Goal: Entertainment & Leisure: Consume media (video, audio)

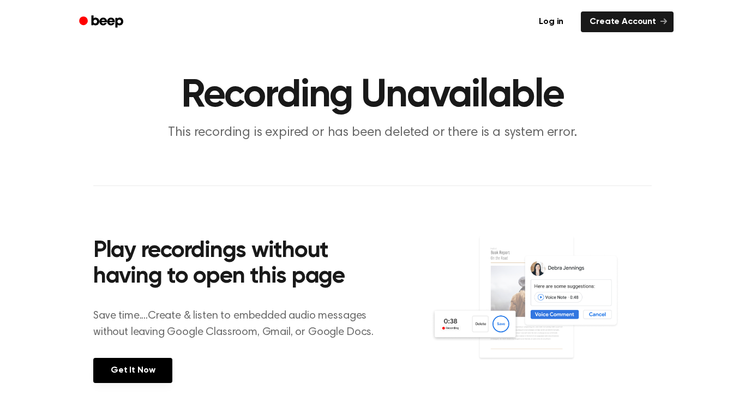
scroll to position [15, 0]
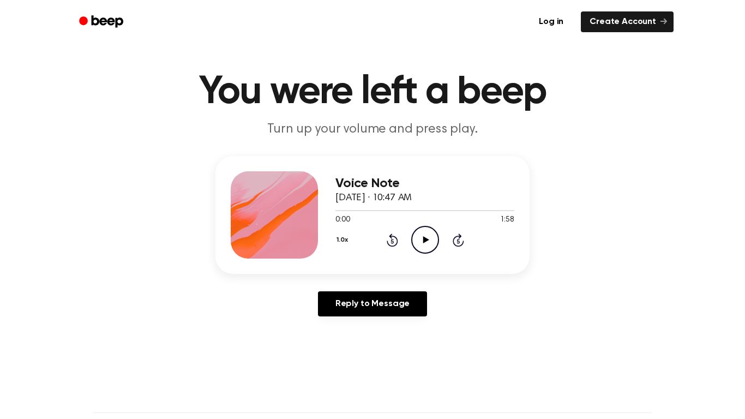
click at [422, 238] on icon "Play Audio" at bounding box center [425, 240] width 28 height 28
click at [426, 233] on icon "Pause Audio" at bounding box center [425, 240] width 28 height 28
drag, startPoint x: 358, startPoint y: 208, endPoint x: 339, endPoint y: 210, distance: 19.2
click at [339, 210] on div at bounding box center [347, 210] width 25 height 1
click at [424, 243] on icon "Play Audio" at bounding box center [425, 240] width 28 height 28
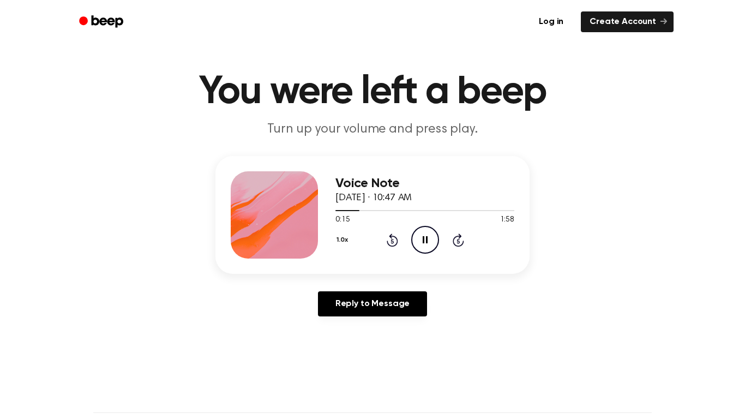
click at [427, 238] on icon at bounding box center [425, 239] width 5 height 7
click at [426, 242] on icon "Play Audio" at bounding box center [425, 240] width 28 height 28
click at [426, 242] on icon at bounding box center [425, 239] width 5 height 7
click at [391, 238] on icon at bounding box center [392, 239] width 11 height 13
click at [412, 238] on icon "Play Audio" at bounding box center [425, 240] width 28 height 28
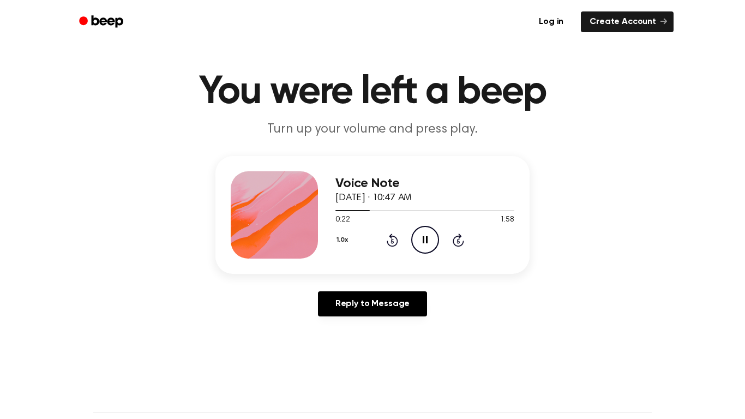
click at [428, 243] on icon "Pause Audio" at bounding box center [425, 240] width 28 height 28
click at [425, 242] on icon "Play Audio" at bounding box center [425, 240] width 28 height 28
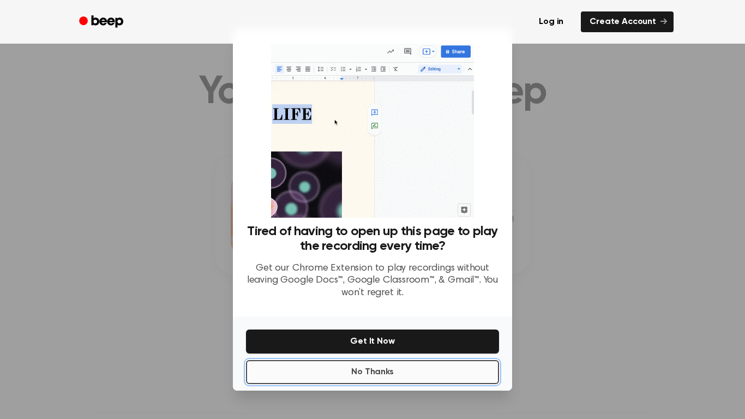
click at [387, 373] on button "No Thanks" at bounding box center [372, 372] width 253 height 24
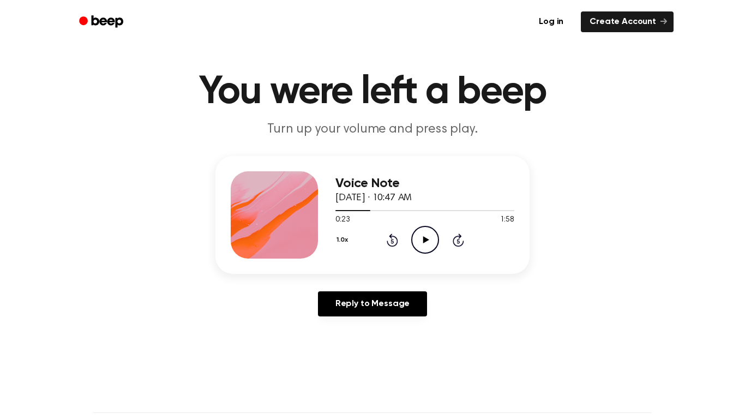
click at [429, 237] on icon "Play Audio" at bounding box center [425, 240] width 28 height 28
click at [429, 237] on icon "Pause Audio" at bounding box center [425, 240] width 28 height 28
click at [427, 236] on icon "Play Audio" at bounding box center [425, 240] width 28 height 28
click at [427, 236] on icon "Pause Audio" at bounding box center [425, 240] width 28 height 28
click at [394, 238] on icon "Rewind 5 seconds" at bounding box center [392, 240] width 12 height 14
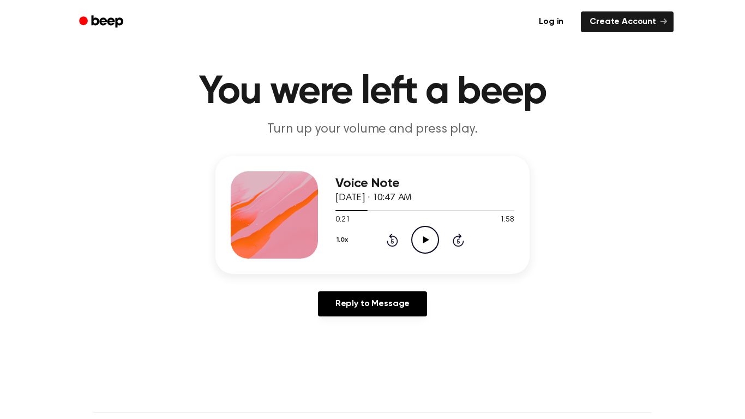
click at [422, 237] on icon "Play Audio" at bounding box center [425, 240] width 28 height 28
click at [422, 237] on icon "Pause Audio" at bounding box center [425, 240] width 28 height 28
click at [428, 239] on icon at bounding box center [426, 239] width 6 height 7
click at [427, 241] on icon at bounding box center [425, 239] width 5 height 7
click at [394, 239] on icon "Rewind 5 seconds" at bounding box center [392, 240] width 12 height 14
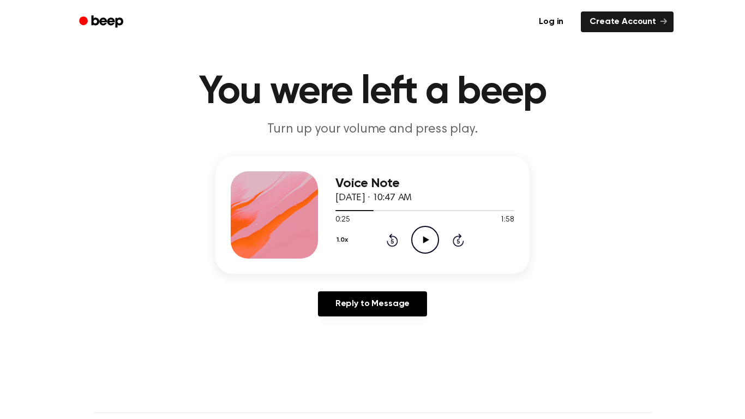
click at [422, 243] on icon "Play Audio" at bounding box center [425, 240] width 28 height 28
click at [424, 239] on icon "Pause Audio" at bounding box center [425, 240] width 28 height 28
click at [430, 240] on icon "Play Audio" at bounding box center [425, 240] width 28 height 28
click at [430, 239] on icon "Pause Audio" at bounding box center [425, 240] width 28 height 28
click at [430, 241] on icon "Play Audio" at bounding box center [425, 240] width 28 height 28
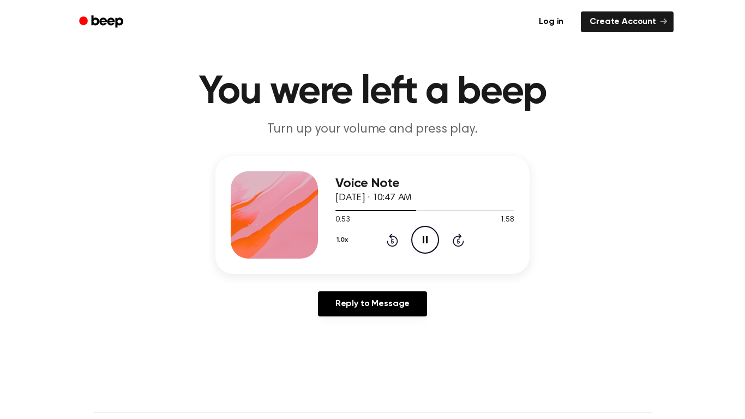
click at [427, 239] on icon at bounding box center [425, 239] width 5 height 7
click at [427, 250] on icon "Play Audio" at bounding box center [425, 240] width 28 height 28
click at [425, 242] on icon "Pause Audio" at bounding box center [425, 240] width 28 height 28
click at [432, 234] on icon "Play Audio" at bounding box center [425, 240] width 28 height 28
click at [393, 236] on icon at bounding box center [392, 239] width 11 height 13
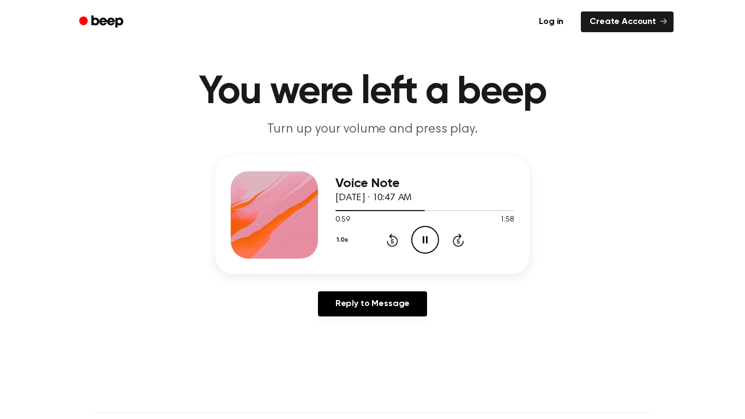
click at [429, 243] on icon "Pause Audio" at bounding box center [425, 240] width 28 height 28
click at [429, 237] on icon "Play Audio" at bounding box center [425, 240] width 28 height 28
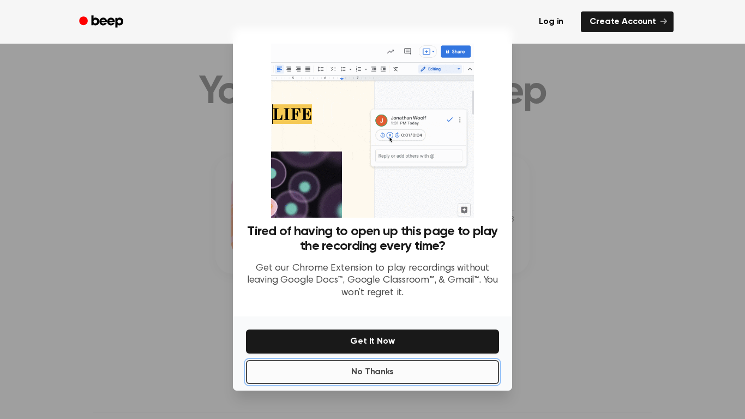
click at [426, 372] on button "No Thanks" at bounding box center [372, 372] width 253 height 24
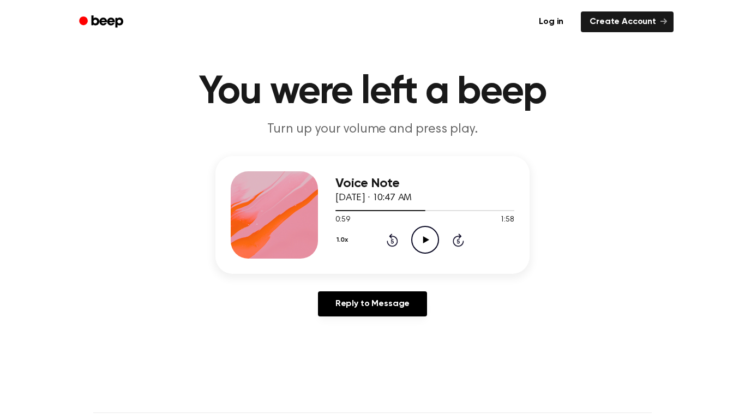
click at [426, 236] on icon "Play Audio" at bounding box center [425, 240] width 28 height 28
click at [427, 237] on icon at bounding box center [425, 239] width 5 height 7
click at [394, 242] on icon "Rewind 5 seconds" at bounding box center [392, 240] width 12 height 14
click at [422, 241] on icon "Play Audio" at bounding box center [425, 240] width 28 height 28
click at [423, 241] on icon at bounding box center [425, 239] width 5 height 7
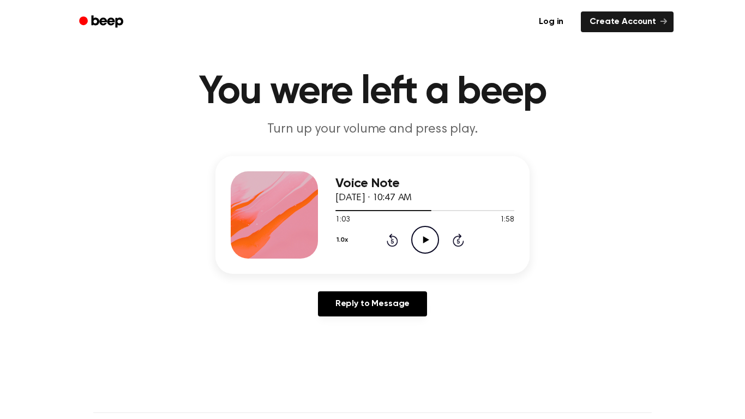
click at [427, 235] on icon "Play Audio" at bounding box center [425, 240] width 28 height 28
click at [427, 235] on icon "Pause Audio" at bounding box center [425, 240] width 28 height 28
click at [432, 238] on icon "Play Audio" at bounding box center [425, 240] width 28 height 28
click at [431, 235] on icon "Pause Audio" at bounding box center [425, 240] width 28 height 28
click at [421, 244] on icon "Play Audio" at bounding box center [425, 240] width 28 height 28
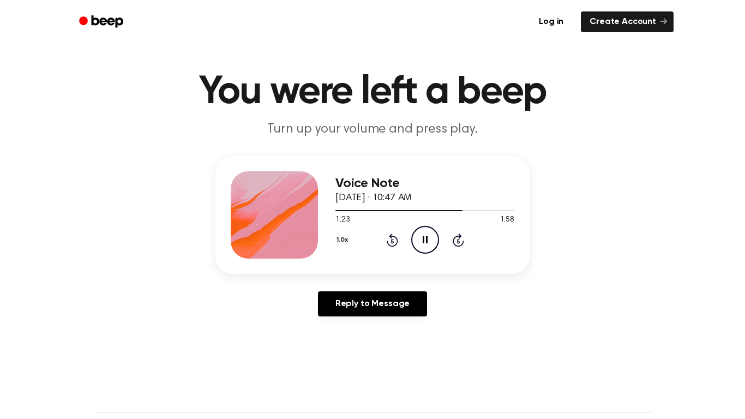
click at [425, 241] on icon "Pause Audio" at bounding box center [425, 240] width 28 height 28
click at [428, 238] on icon "Play Audio" at bounding box center [425, 240] width 28 height 28
click at [430, 238] on icon "Pause Audio" at bounding box center [425, 240] width 28 height 28
click at [392, 241] on icon at bounding box center [392, 241] width 3 height 4
click at [431, 242] on icon "Play Audio" at bounding box center [425, 240] width 28 height 28
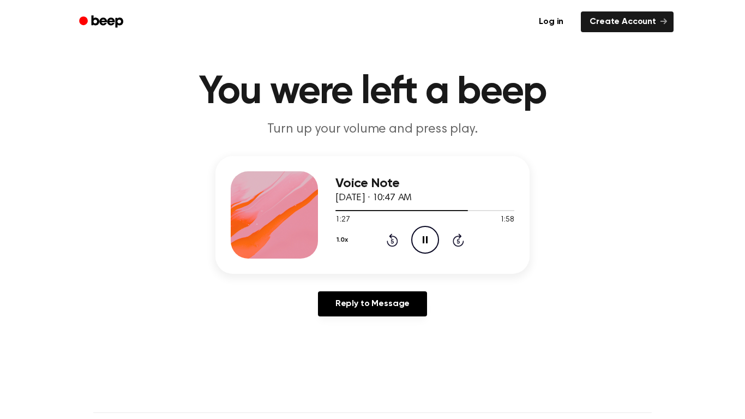
click at [425, 236] on icon "Pause Audio" at bounding box center [425, 240] width 28 height 28
click at [427, 230] on icon "Play Audio" at bounding box center [425, 240] width 28 height 28
click at [423, 237] on icon at bounding box center [425, 239] width 5 height 7
click at [393, 239] on icon "Rewind 5 seconds" at bounding box center [392, 240] width 12 height 14
click at [422, 237] on icon "Play Audio" at bounding box center [425, 240] width 28 height 28
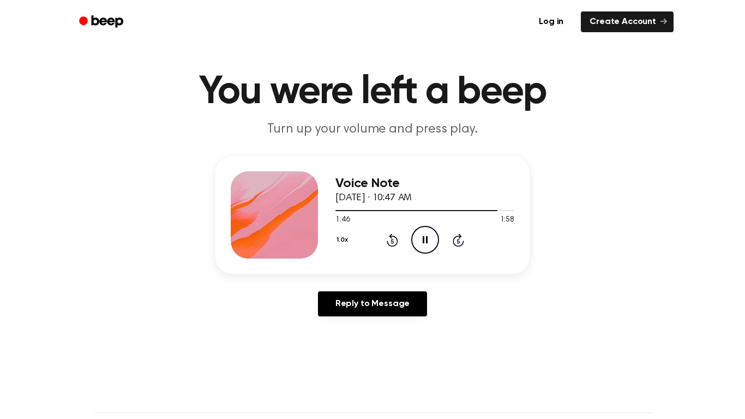
click at [424, 239] on icon "Pause Audio" at bounding box center [425, 240] width 28 height 28
click at [429, 238] on icon "Play Audio" at bounding box center [425, 240] width 28 height 28
click at [430, 239] on icon "Pause Audio" at bounding box center [425, 240] width 28 height 28
click at [426, 233] on icon "Play Audio" at bounding box center [425, 240] width 28 height 28
click at [426, 237] on icon at bounding box center [425, 239] width 5 height 7
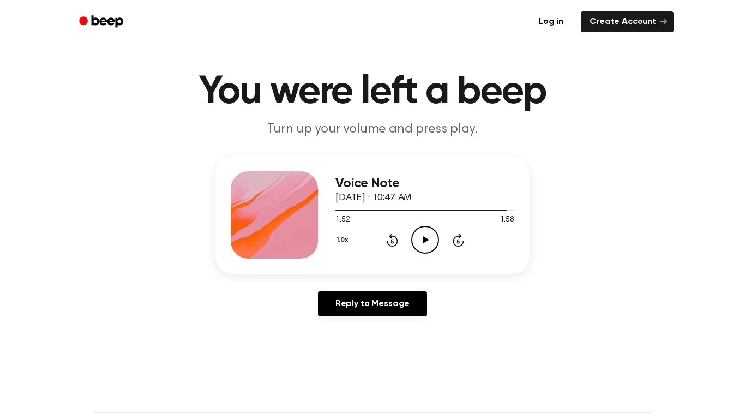
click at [430, 237] on icon "Play Audio" at bounding box center [425, 240] width 28 height 28
click at [430, 237] on icon "Pause Audio" at bounding box center [425, 240] width 28 height 28
